Goal: Transaction & Acquisition: Subscribe to service/newsletter

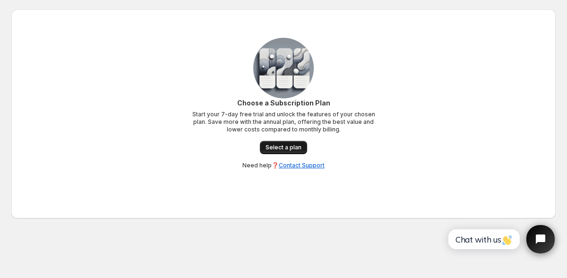
click at [281, 144] on span "Select a plan" at bounding box center [283, 148] width 36 height 8
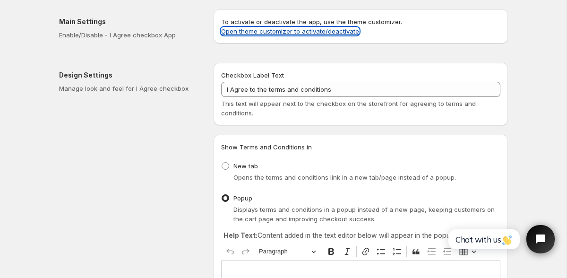
click at [333, 31] on link "Open theme customizer to activate/deactivate" at bounding box center [290, 31] width 138 height 8
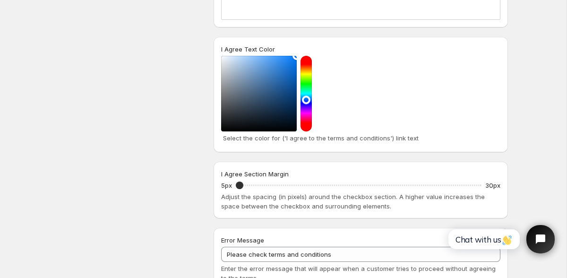
scroll to position [97, 0]
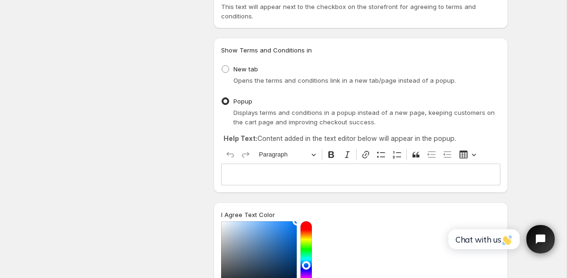
click at [263, 173] on p "Editor editing area: main. Press ⌥0 for help." at bounding box center [360, 173] width 271 height 9
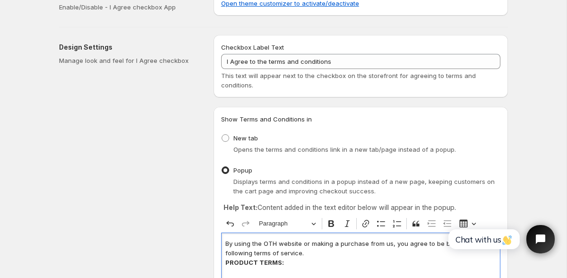
scroll to position [0, 0]
